Goal: Task Accomplishment & Management: Manage account settings

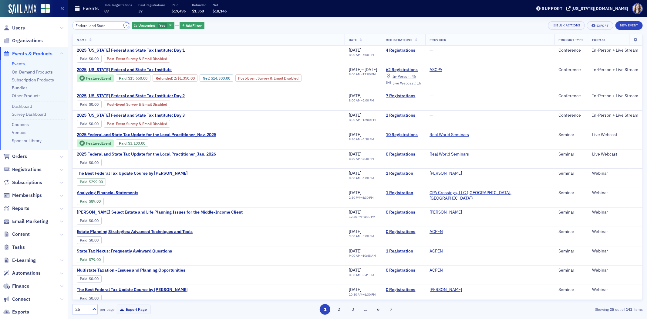
click at [124, 23] on button "×" at bounding box center [126, 24] width 5 height 5
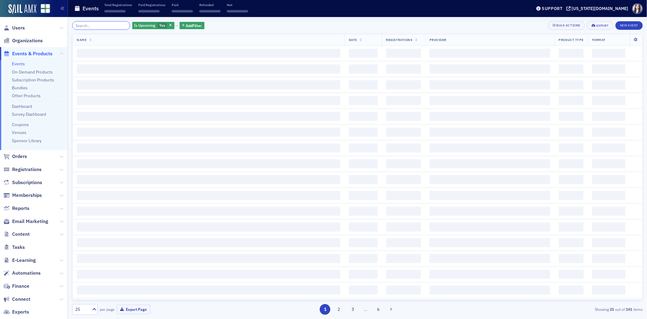
click at [122, 23] on input "search" at bounding box center [101, 25] width 58 height 8
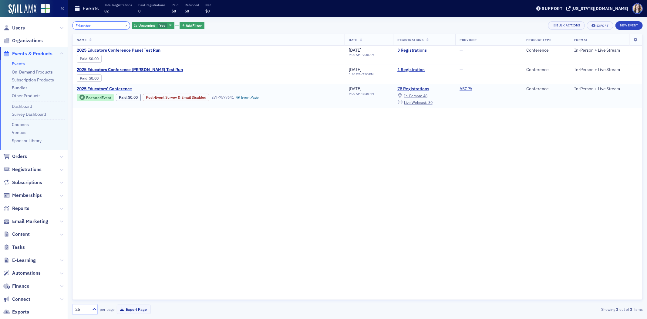
type input "Educator"
click at [119, 87] on span "2025 Educators' Conference" at bounding box center [128, 88] width 102 height 5
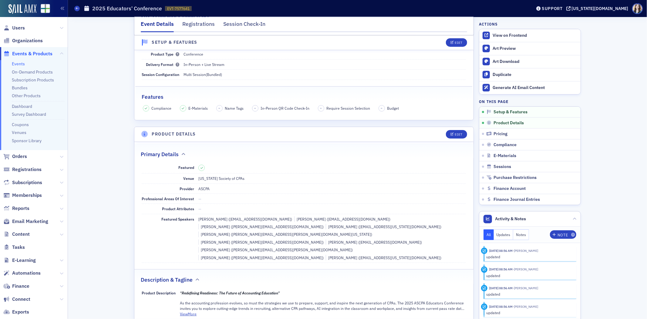
scroll to position [67, 0]
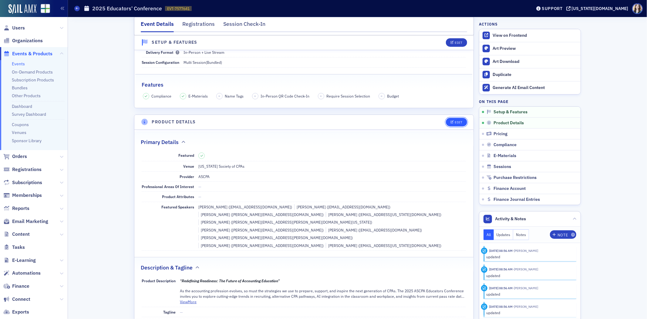
click at [451, 121] on icon "button" at bounding box center [453, 121] width 4 height 3
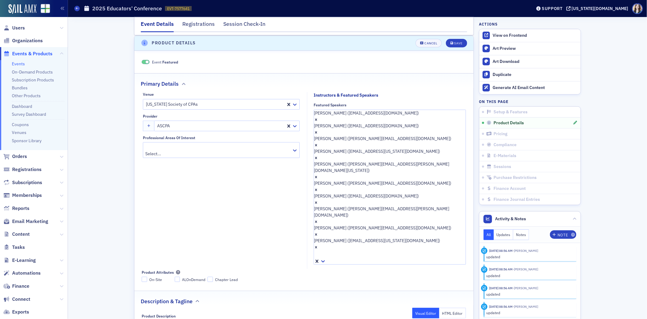
scroll to position [147, 0]
click at [315, 250] on div at bounding box center [314, 254] width 1 height 8
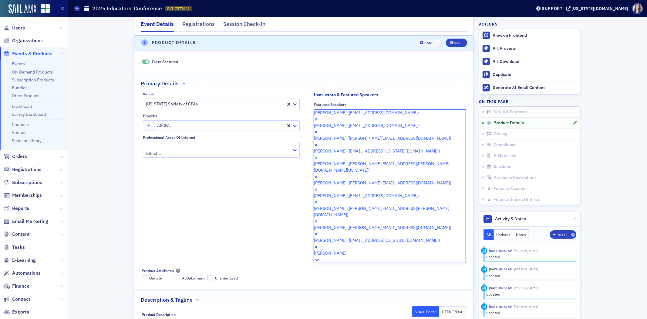
type input "[PERSON_NAME]"
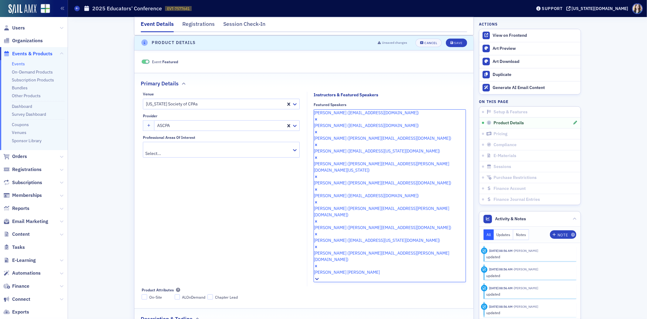
type input "[PERSON_NAME]"
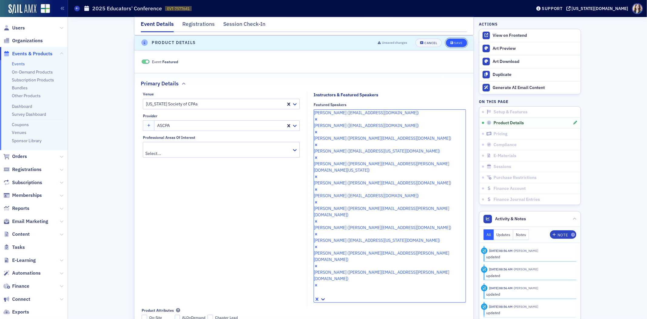
click at [462, 42] on button "Save" at bounding box center [456, 43] width 21 height 8
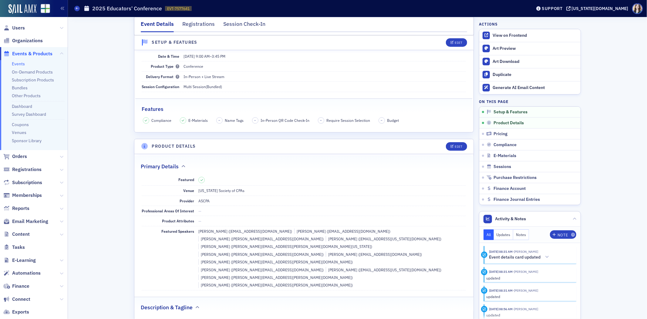
scroll to position [0, 0]
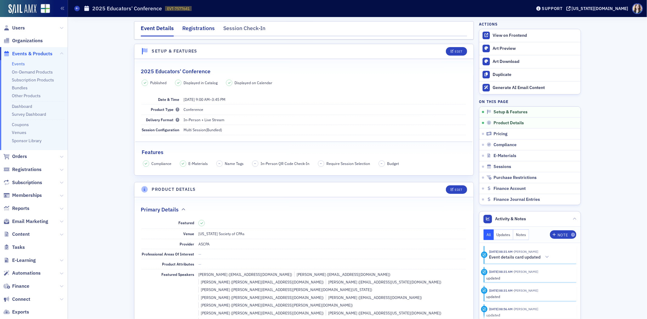
click at [195, 31] on div "Registrations" at bounding box center [198, 29] width 32 height 11
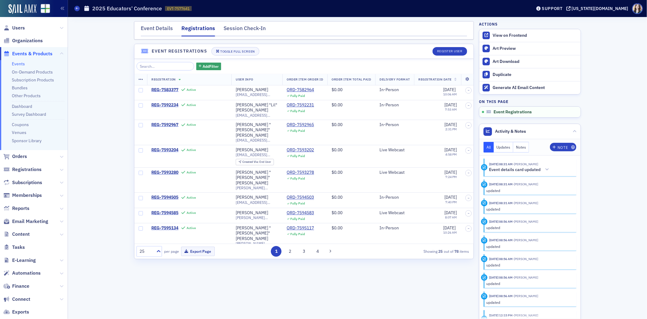
drag, startPoint x: 165, startPoint y: 28, endPoint x: 153, endPoint y: 21, distance: 14.0
click at [165, 28] on div "Event Details" at bounding box center [157, 29] width 32 height 11
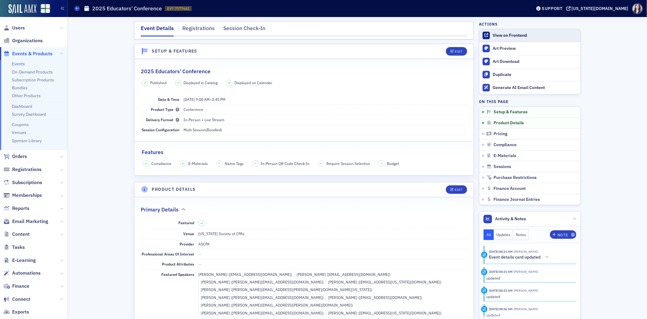
click at [487, 31] on link "View on Frontend" at bounding box center [530, 35] width 101 height 13
click at [505, 153] on span "E-Materials" at bounding box center [505, 155] width 23 height 5
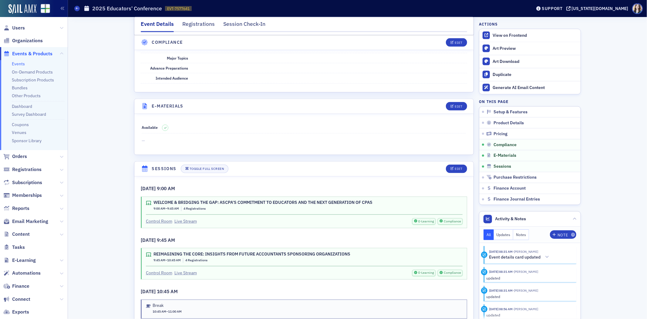
scroll to position [872, 0]
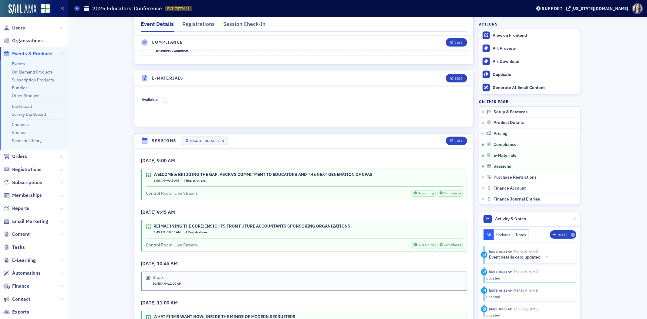
scroll to position [863, 0]
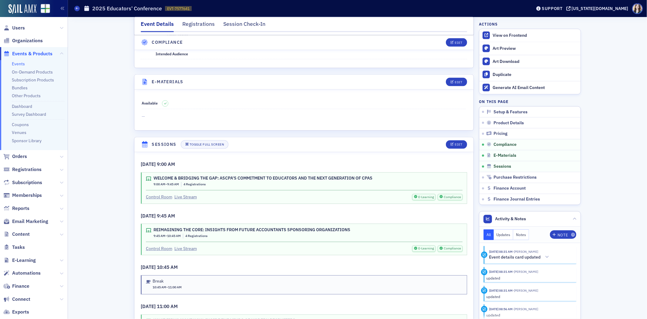
click at [436, 75] on header "E-Materials Edit" at bounding box center [303, 82] width 339 height 15
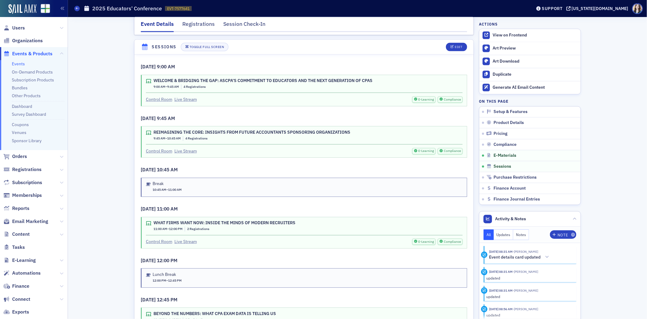
scroll to position [964, 0]
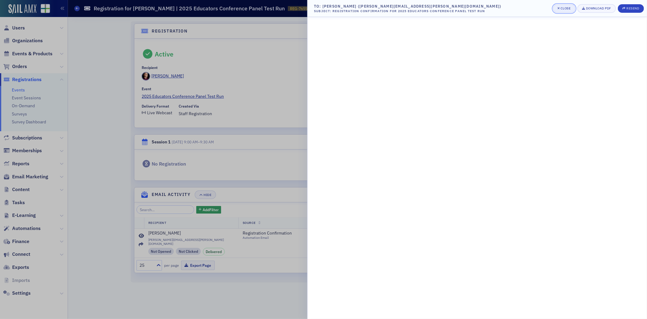
click at [560, 5] on button "Close" at bounding box center [564, 8] width 22 height 8
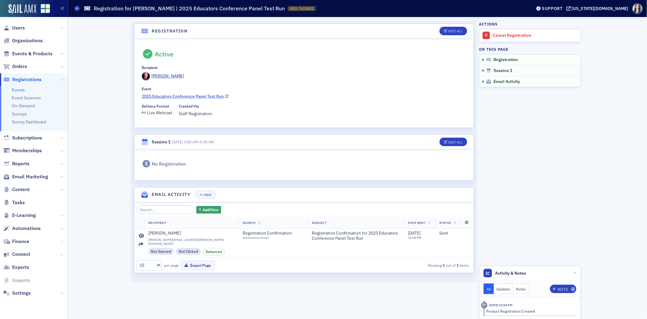
click at [169, 94] on link "2025 Educators Conference Panel Test Run" at bounding box center [304, 96] width 324 height 6
